Goal: Find specific page/section: Find specific page/section

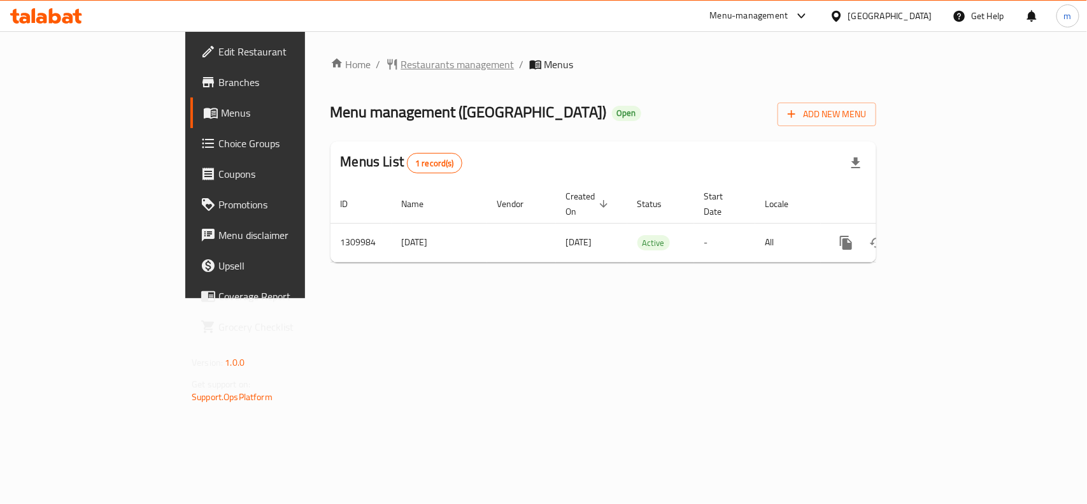
click at [401, 58] on span "Restaurants management" at bounding box center [457, 64] width 113 height 15
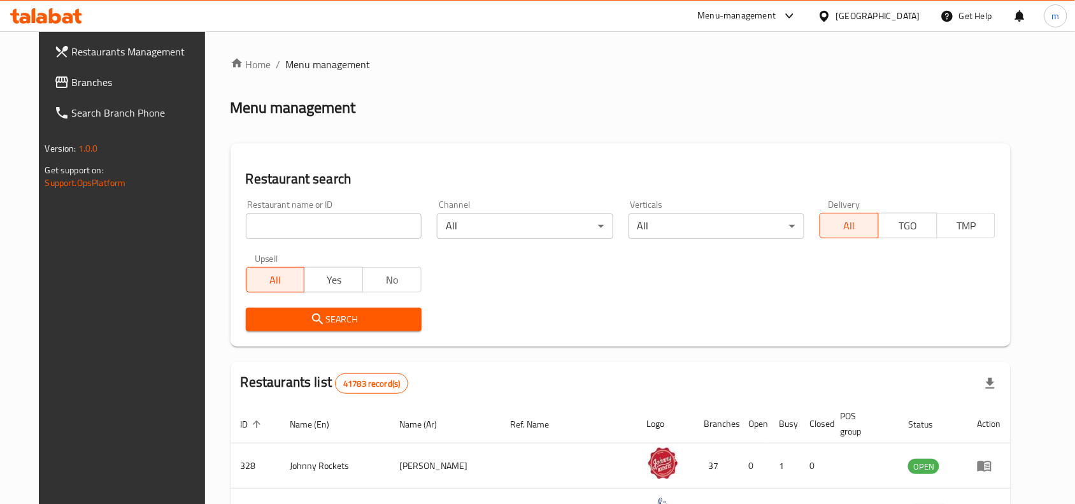
click at [49, 67] on link "Branches" at bounding box center [131, 82] width 175 height 31
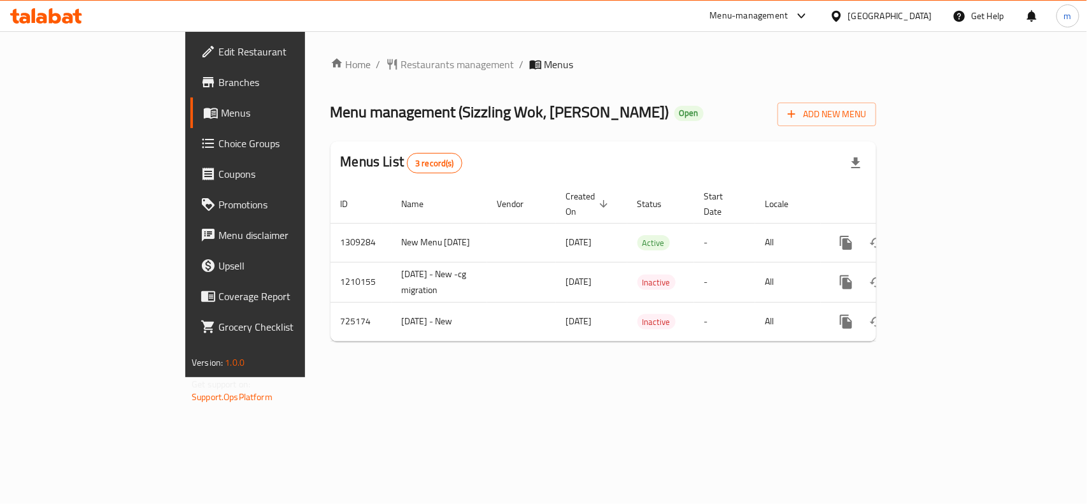
drag, startPoint x: 912, startPoint y: 13, endPoint x: 890, endPoint y: 27, distance: 25.3
click at [912, 13] on div "[GEOGRAPHIC_DATA]" at bounding box center [890, 16] width 84 height 14
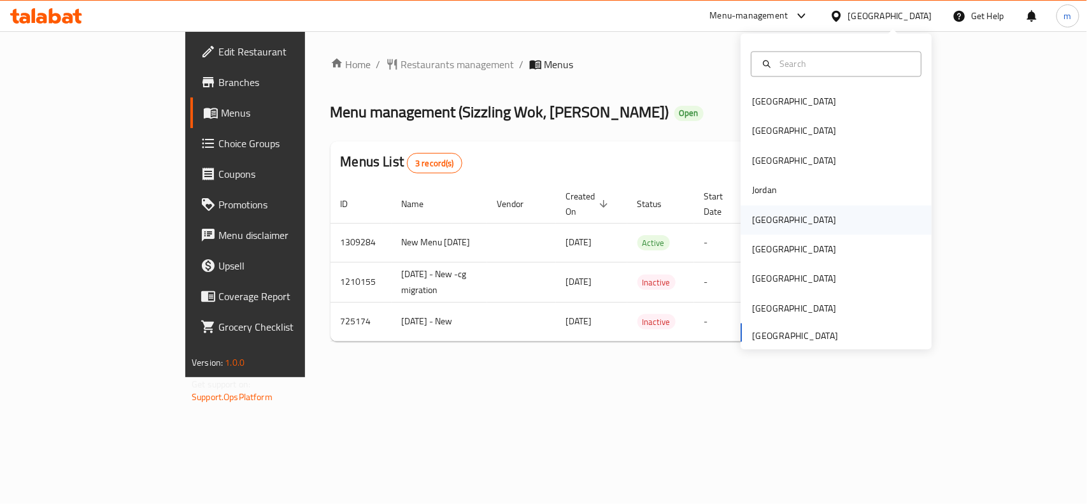
click at [768, 223] on div "Kuwait" at bounding box center [794, 219] width 104 height 29
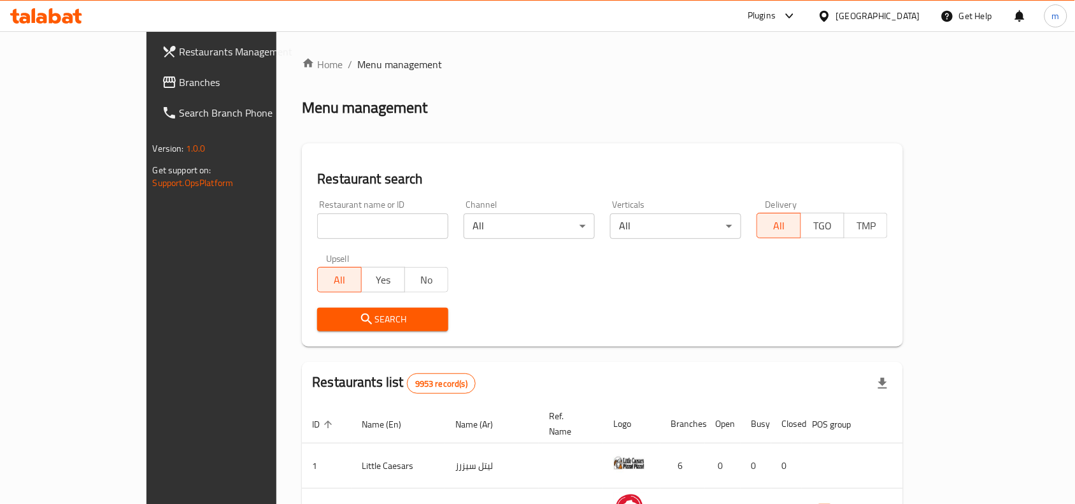
drag, startPoint x: 56, startPoint y: 81, endPoint x: 42, endPoint y: 76, distance: 14.7
click at [180, 81] on span "Branches" at bounding box center [248, 82] width 136 height 15
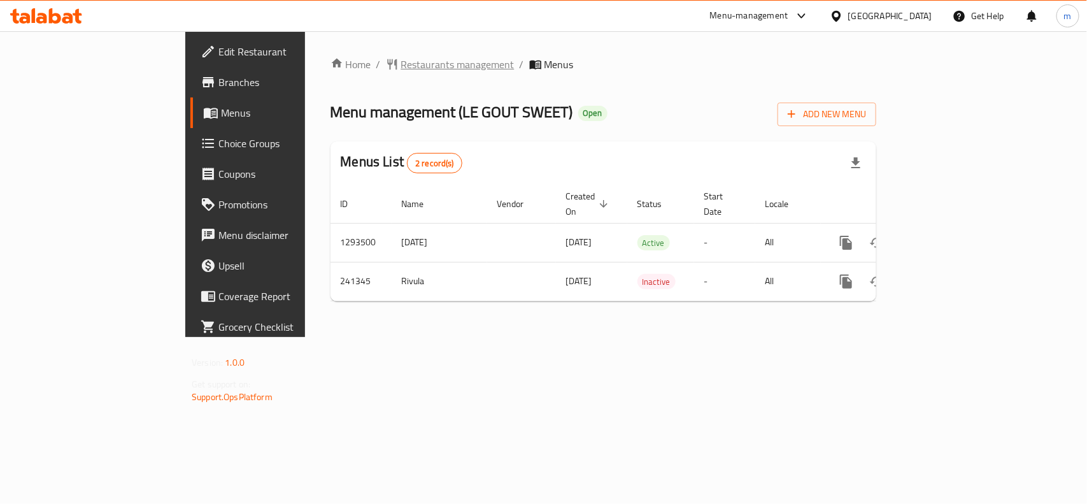
click at [401, 68] on span "Restaurants management" at bounding box center [457, 64] width 113 height 15
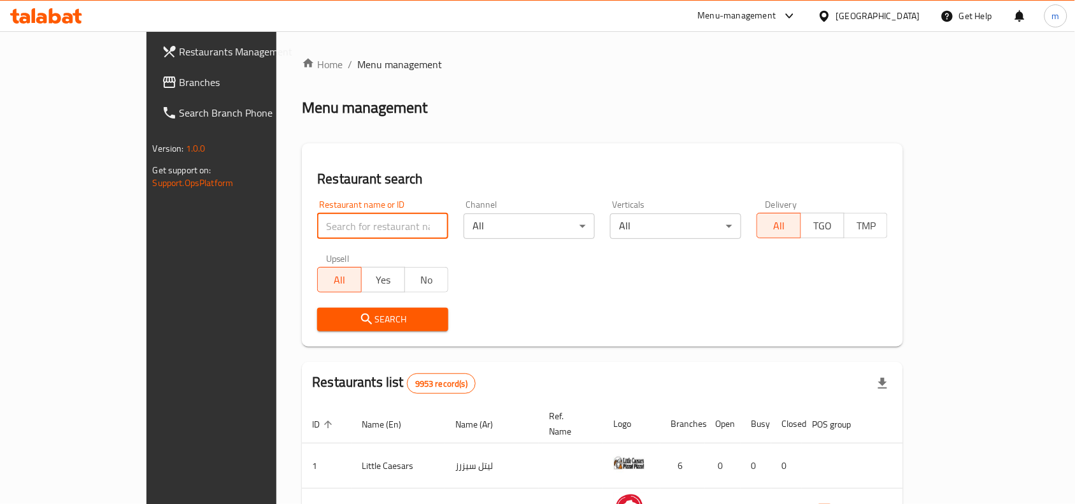
click at [317, 227] on input "search" at bounding box center [382, 225] width 131 height 25
paste input "627062"
type input "627062"
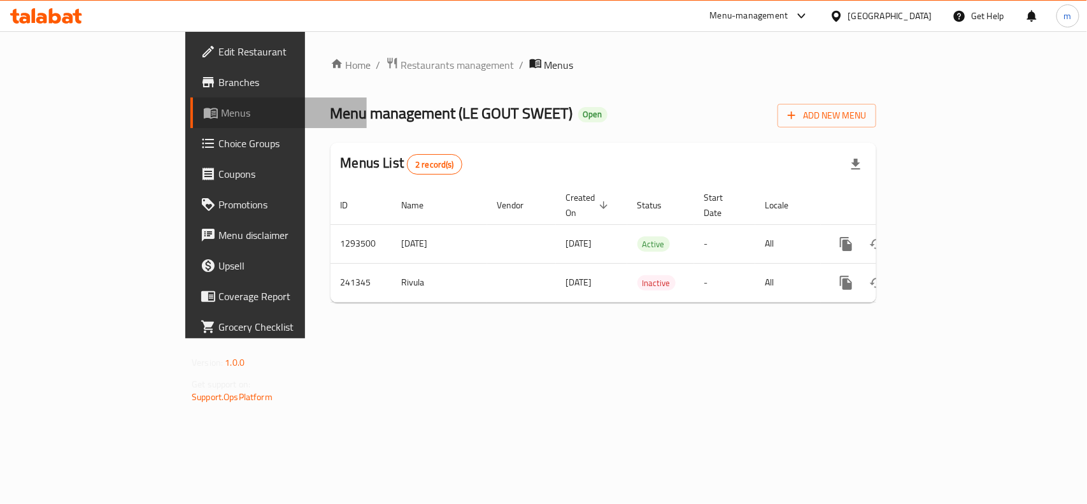
click at [221, 117] on span "Menus" at bounding box center [289, 112] width 136 height 15
click at [848, 15] on div at bounding box center [839, 16] width 18 height 14
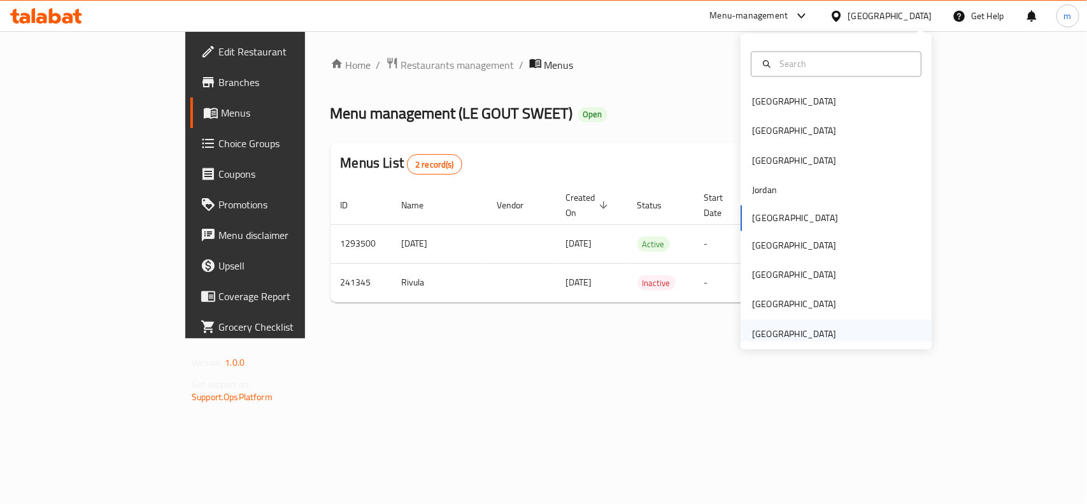
click at [828, 334] on div "[GEOGRAPHIC_DATA]" at bounding box center [794, 333] width 104 height 29
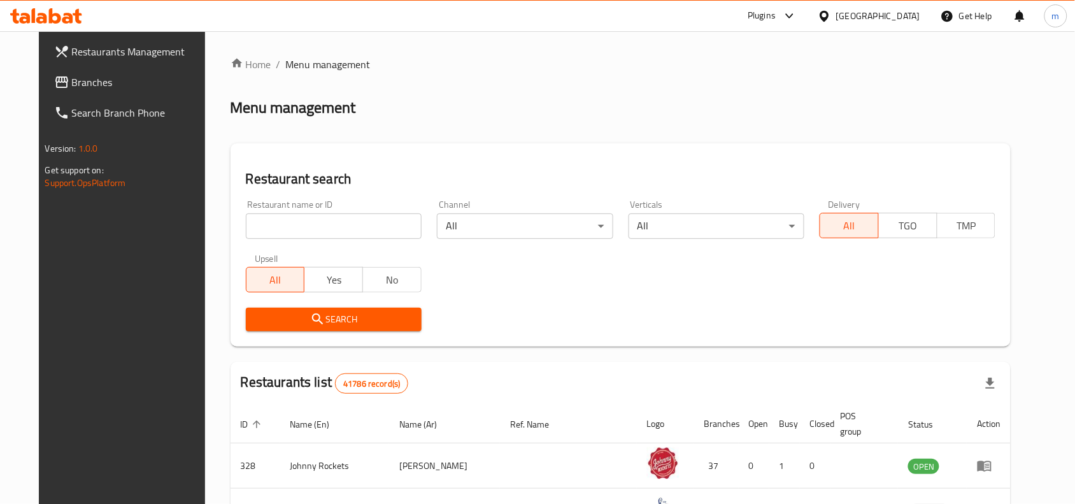
click at [72, 78] on span "Branches" at bounding box center [140, 82] width 136 height 15
